Goal: Find specific page/section: Find specific page/section

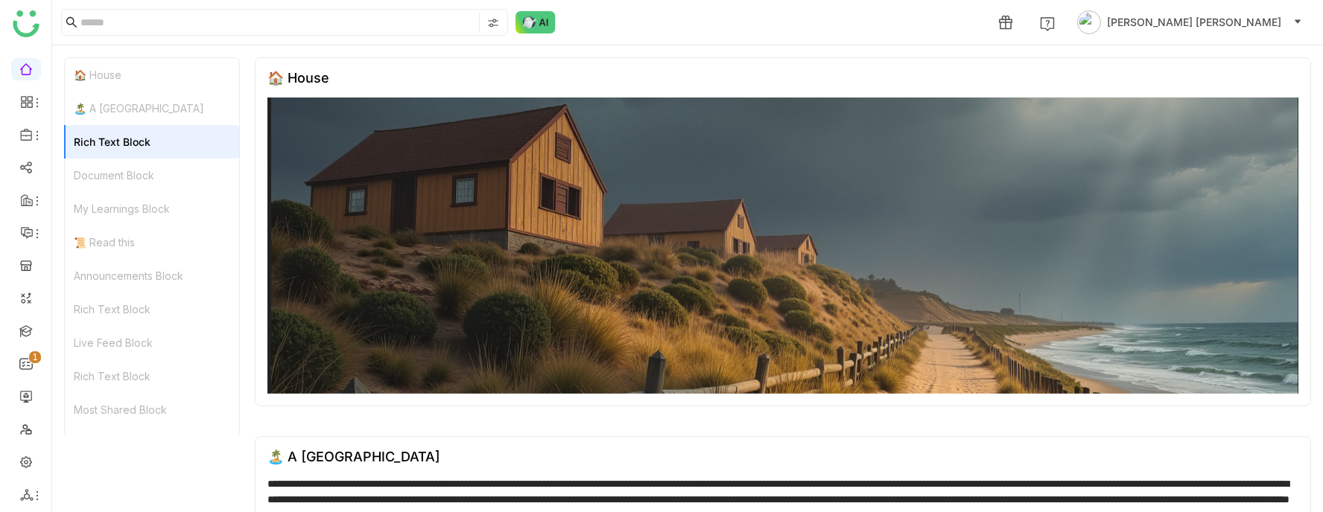
scroll to position [349, 0]
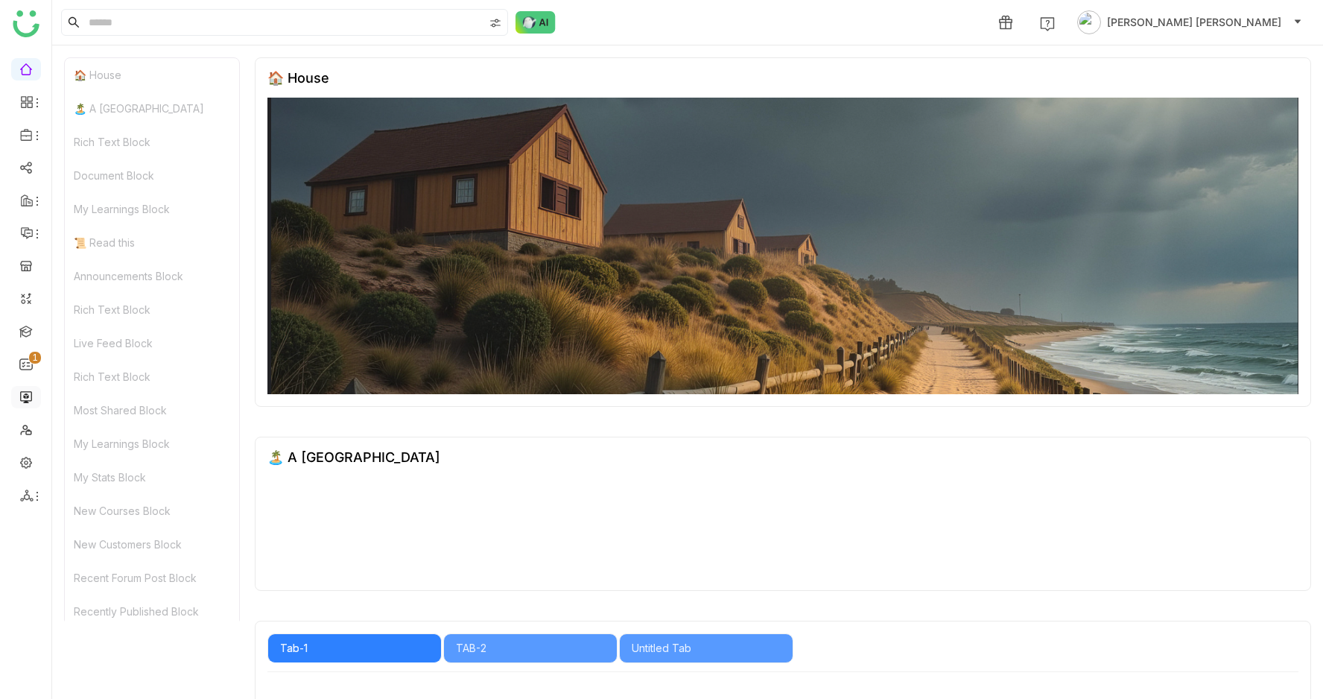
click at [19, 394] on link at bounding box center [25, 395] width 13 height 13
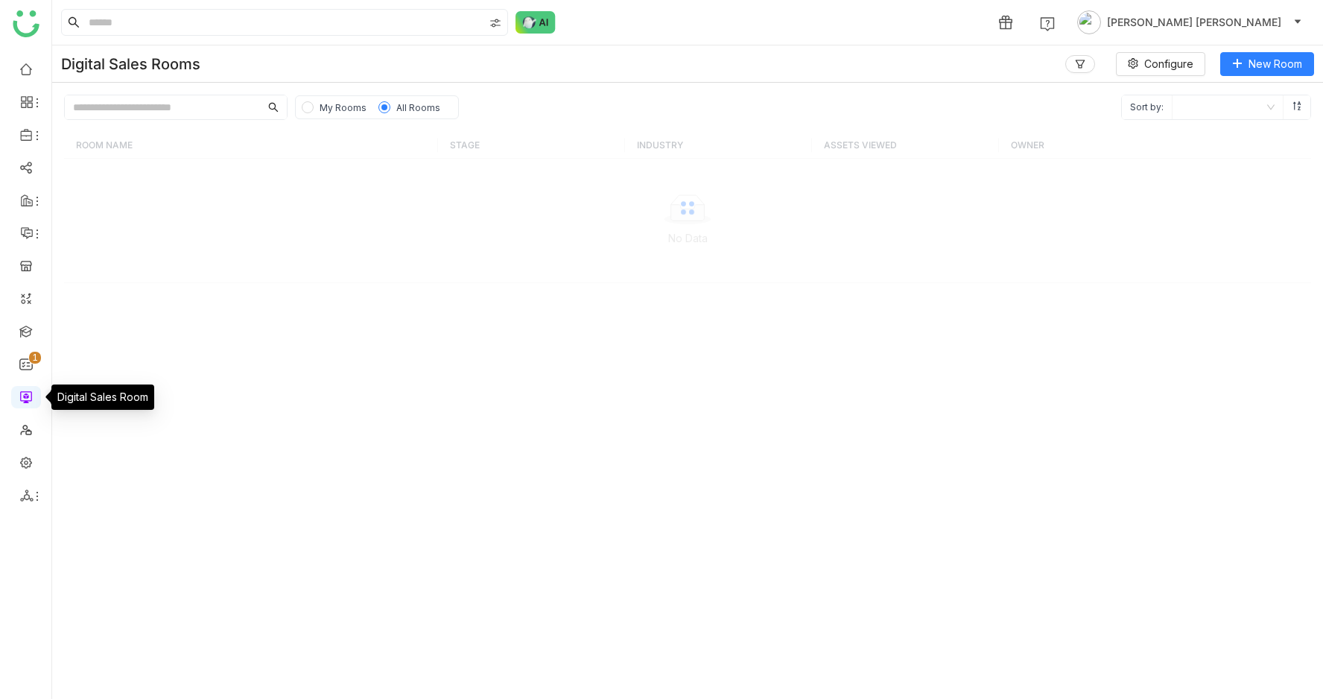
click at [29, 396] on link at bounding box center [25, 395] width 13 height 13
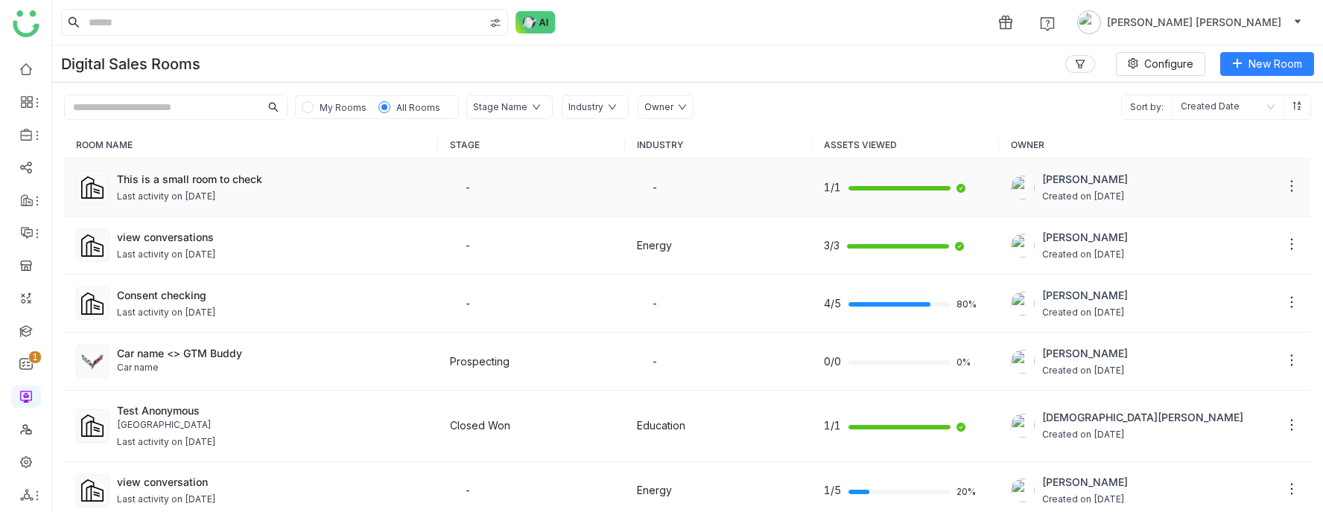
click at [216, 190] on div "Last activity on Aug 19, 2025" at bounding box center [166, 197] width 99 height 14
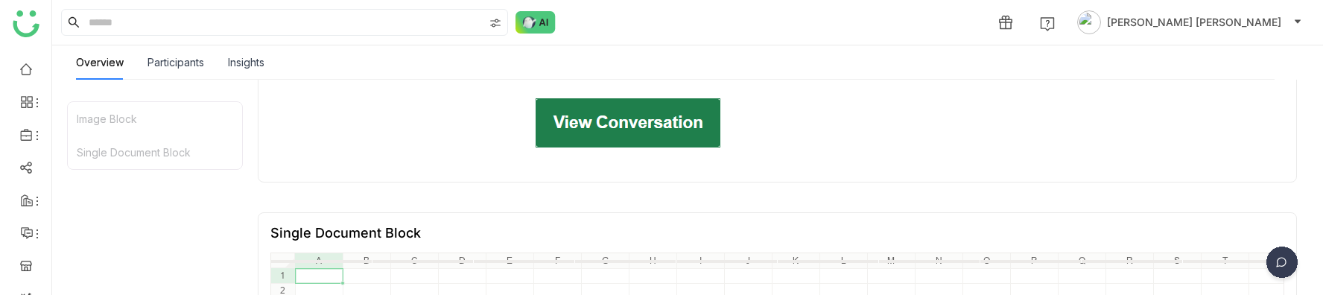
scroll to position [752, 0]
